Goal: Information Seeking & Learning: Learn about a topic

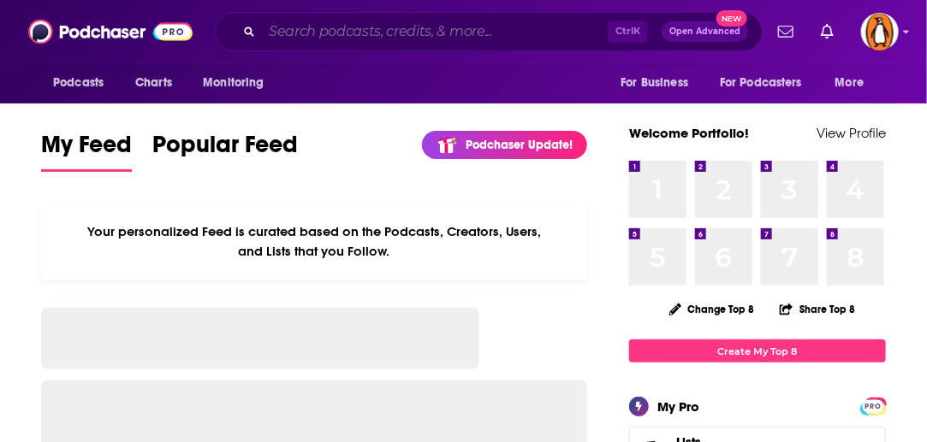
click at [351, 33] on input "Search podcasts, credits, & more..." at bounding box center [435, 31] width 346 height 27
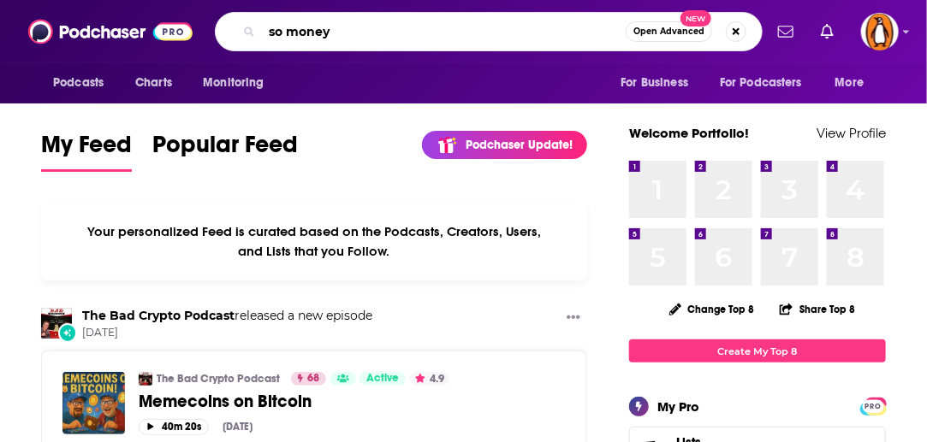
type input "so money"
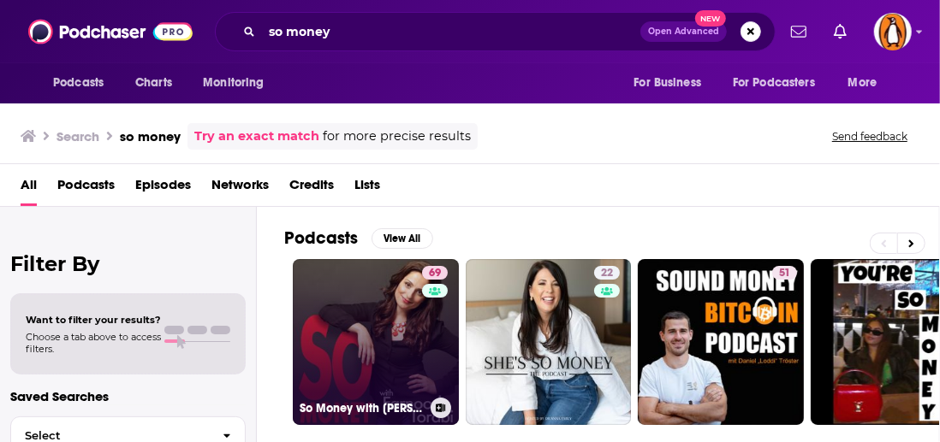
click at [358, 321] on link "69 So Money with Farnoosh Torabi" at bounding box center [376, 342] width 166 height 166
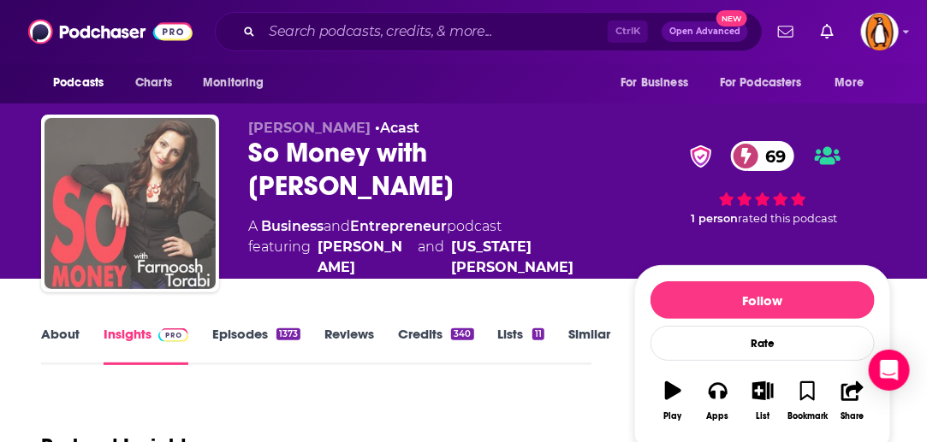
click at [188, 189] on img "So Money with Farnoosh Torabi" at bounding box center [129, 203] width 171 height 171
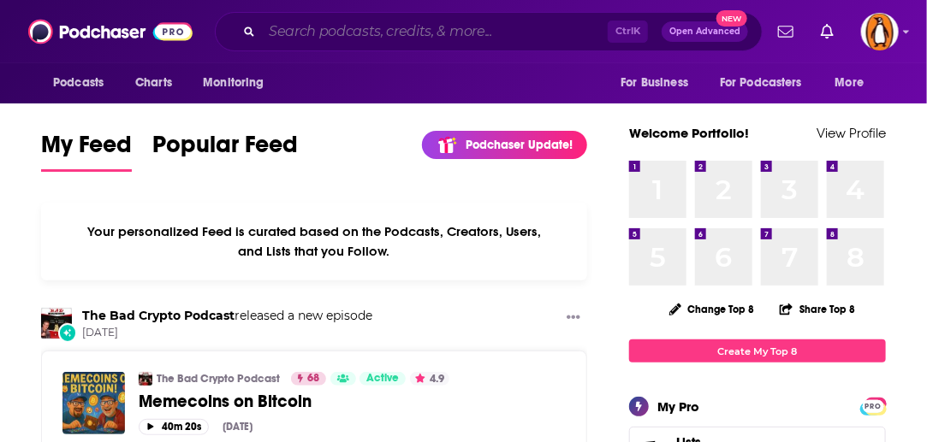
click at [495, 27] on input "Search podcasts, credits, & more..." at bounding box center [435, 31] width 346 height 27
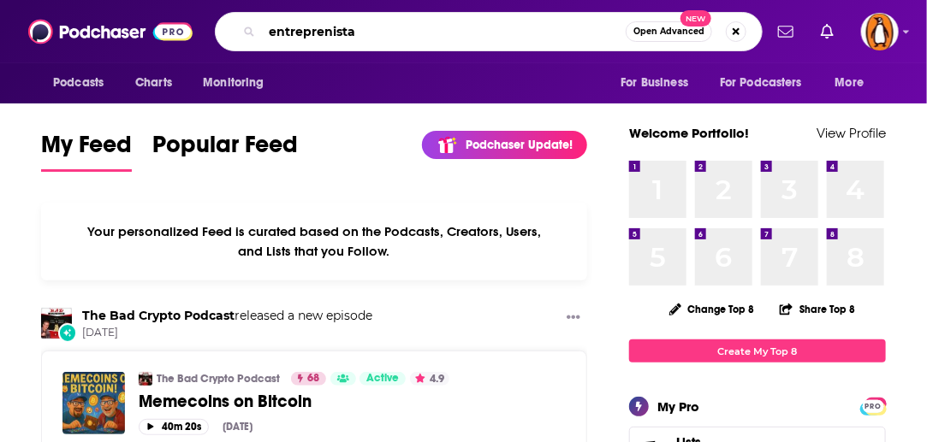
type input "entreprenista"
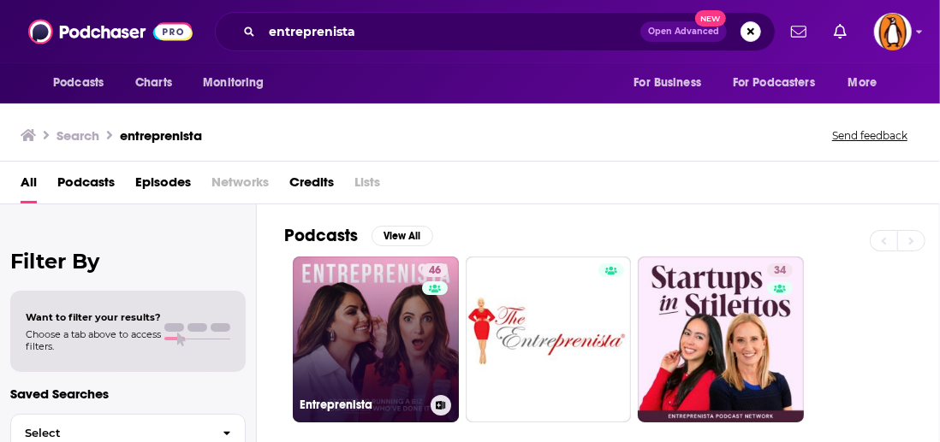
click at [354, 317] on link "46 Entreprenista" at bounding box center [376, 340] width 166 height 166
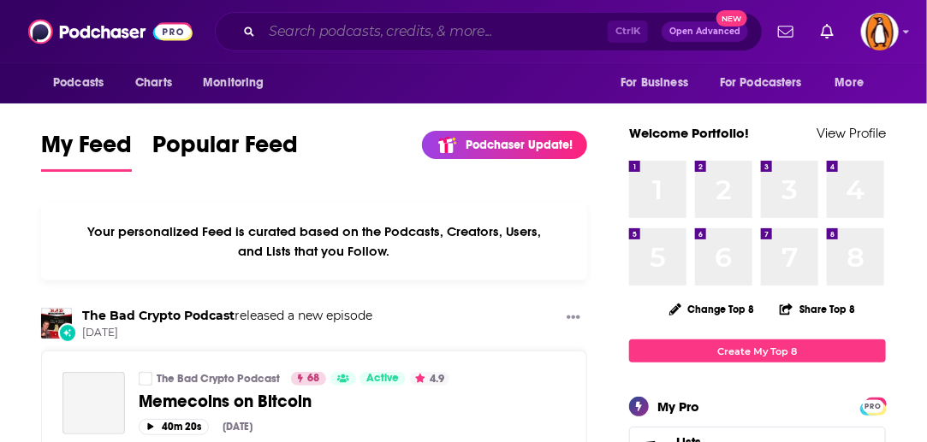
click at [363, 32] on input "Search podcasts, credits, & more..." at bounding box center [435, 31] width 346 height 27
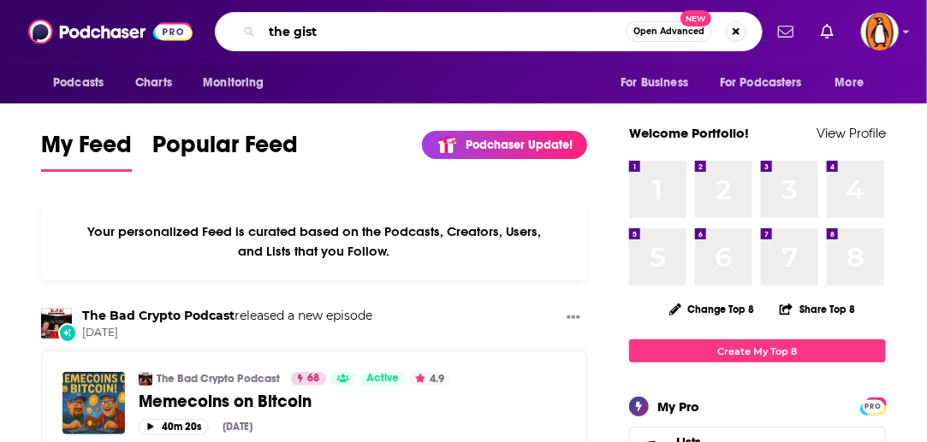
type input "the gist"
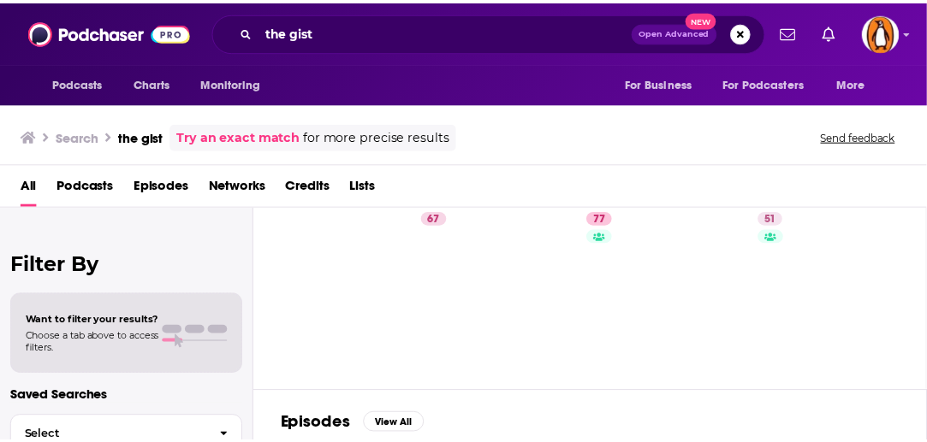
scroll to position [53, 0]
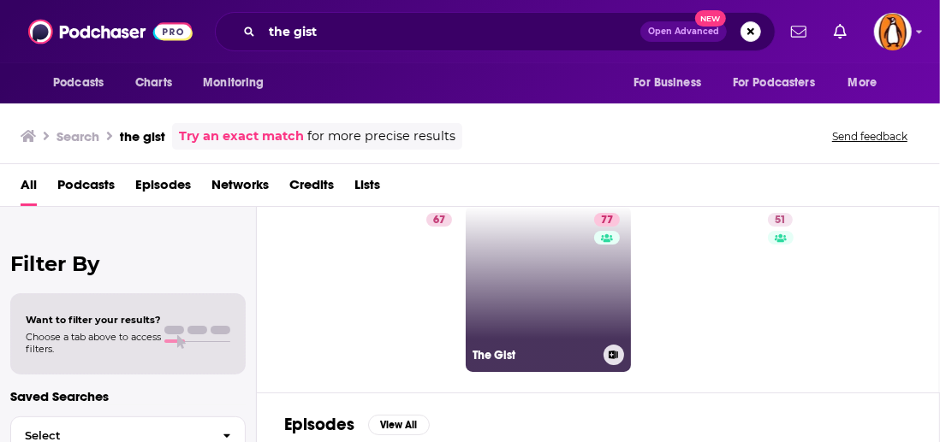
click at [534, 274] on link "77 The Gist" at bounding box center [548, 289] width 166 height 166
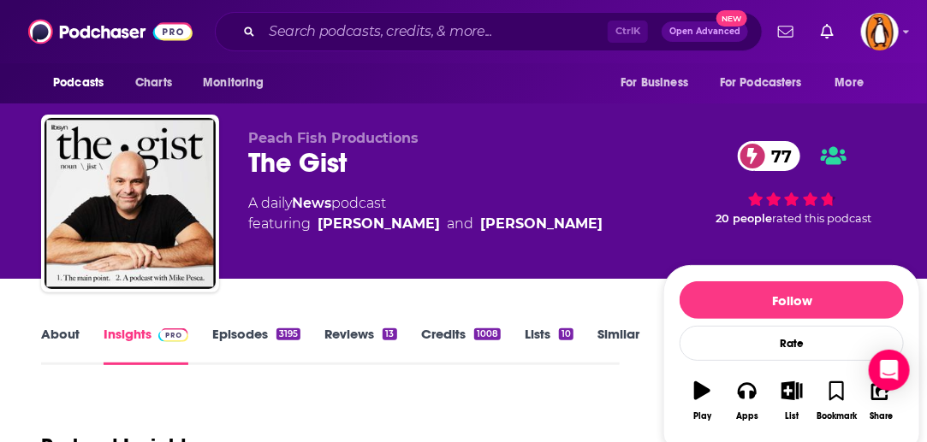
scroll to position [1, 0]
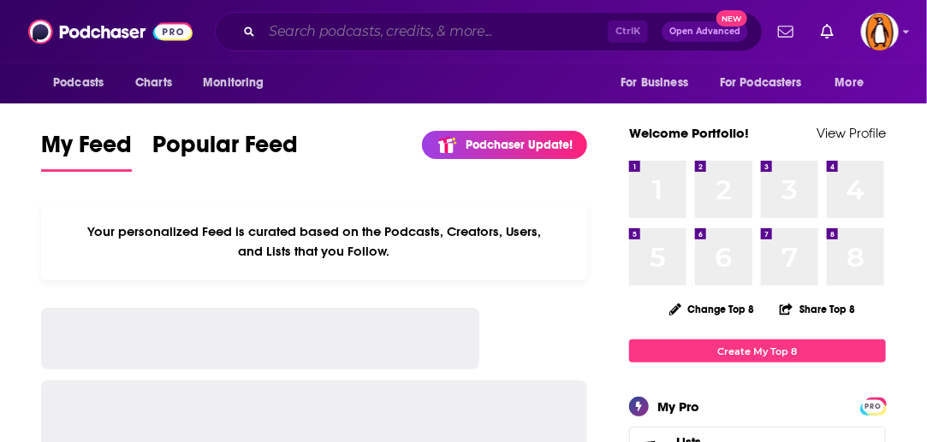
click at [390, 38] on input "Search podcasts, credits, & more..." at bounding box center [435, 31] width 346 height 27
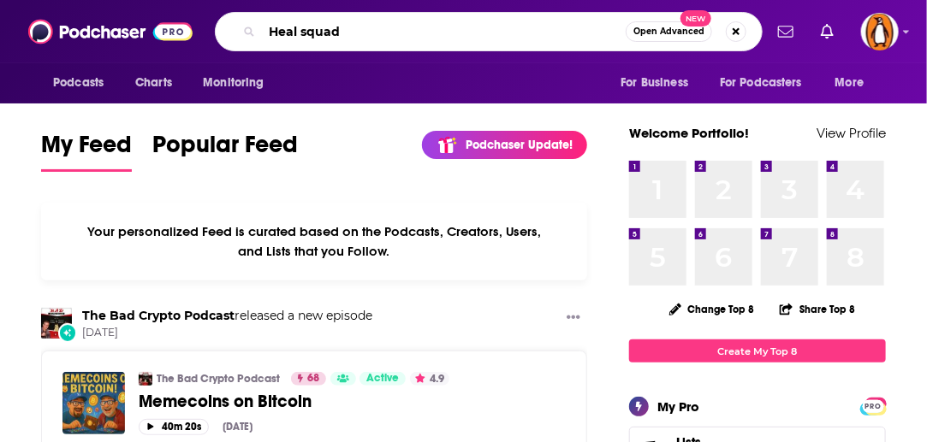
type input "Heal squad"
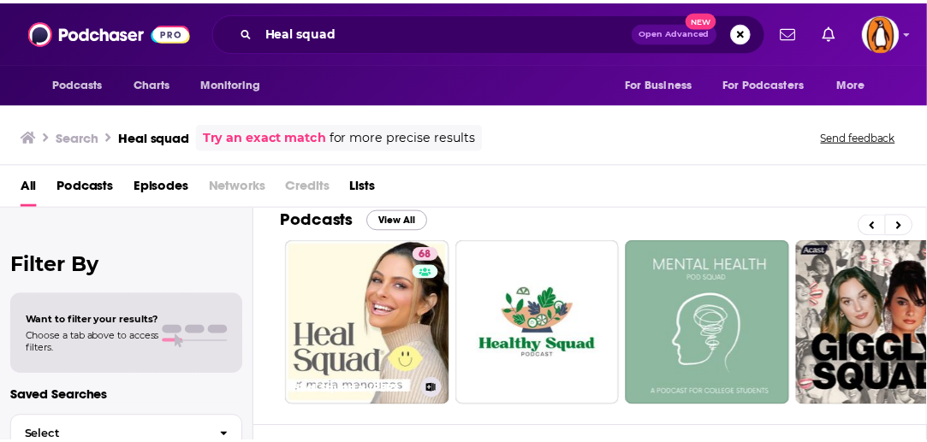
scroll to position [0, 4]
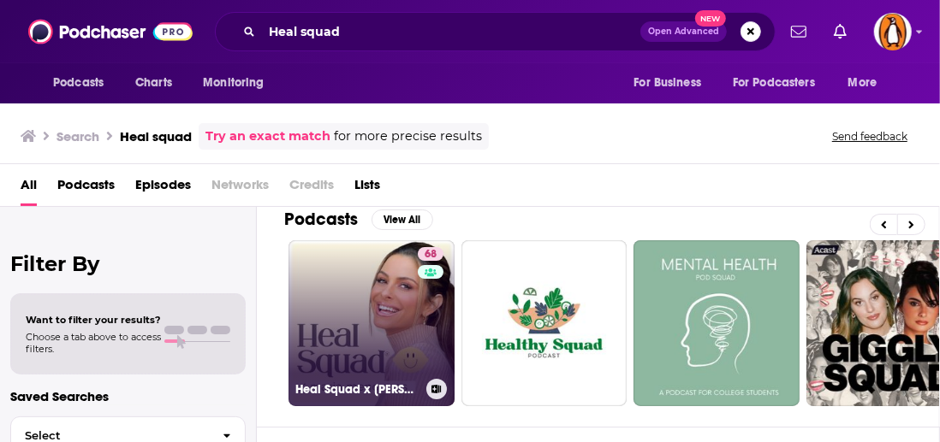
click at [370, 316] on link "68 Heal Squad x Maria Menounos" at bounding box center [371, 323] width 166 height 166
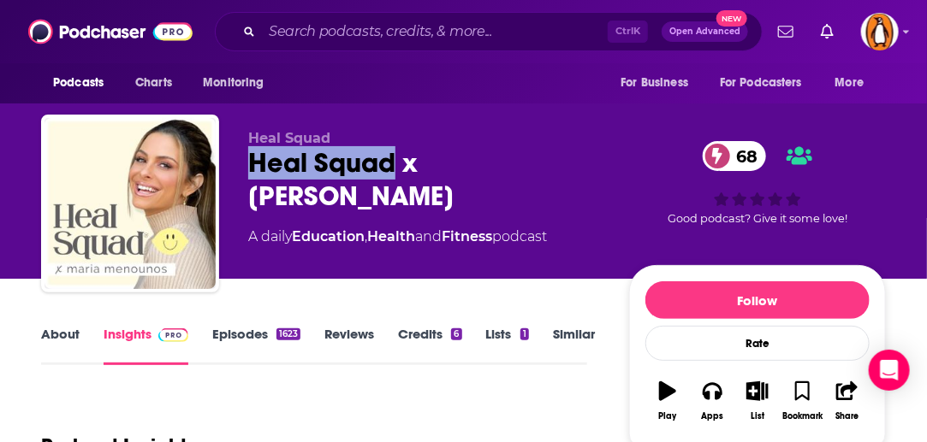
drag, startPoint x: 394, startPoint y: 163, endPoint x: 255, endPoint y: 158, distance: 138.7
click at [255, 158] on div "Heal Squad x Maria Menounos 68" at bounding box center [424, 179] width 353 height 67
copy h2 "Heal Squad"
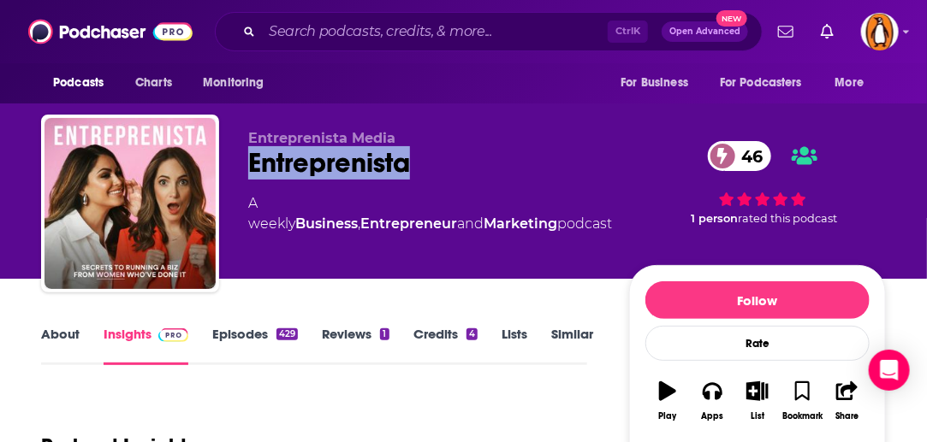
drag, startPoint x: 412, startPoint y: 166, endPoint x: 250, endPoint y: 168, distance: 162.6
click at [250, 168] on div "Entreprenista 46" at bounding box center [430, 162] width 364 height 33
copy h2 "Entreprenista"
